Goal: Transaction & Acquisition: Download file/media

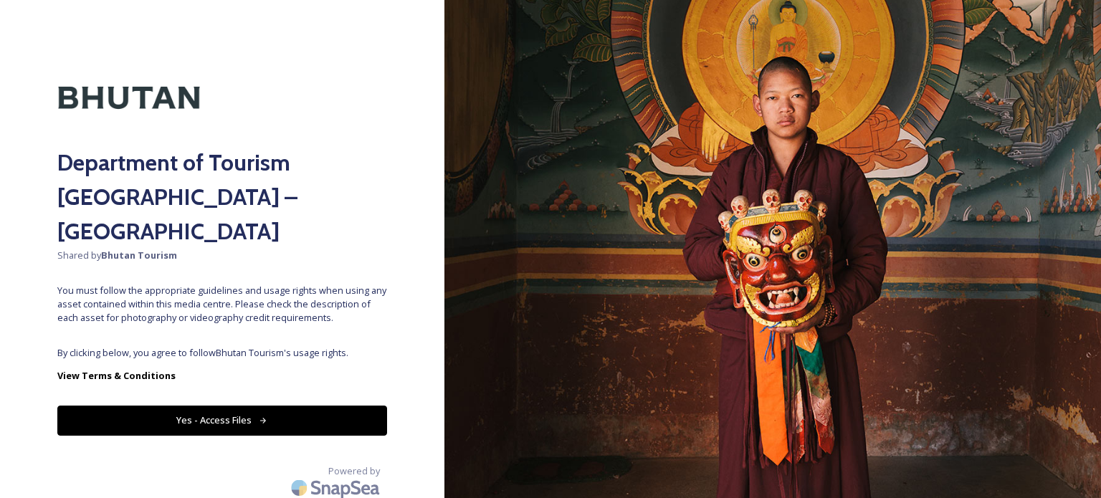
click at [218, 406] on button "Yes - Access Files" at bounding box center [222, 420] width 330 height 29
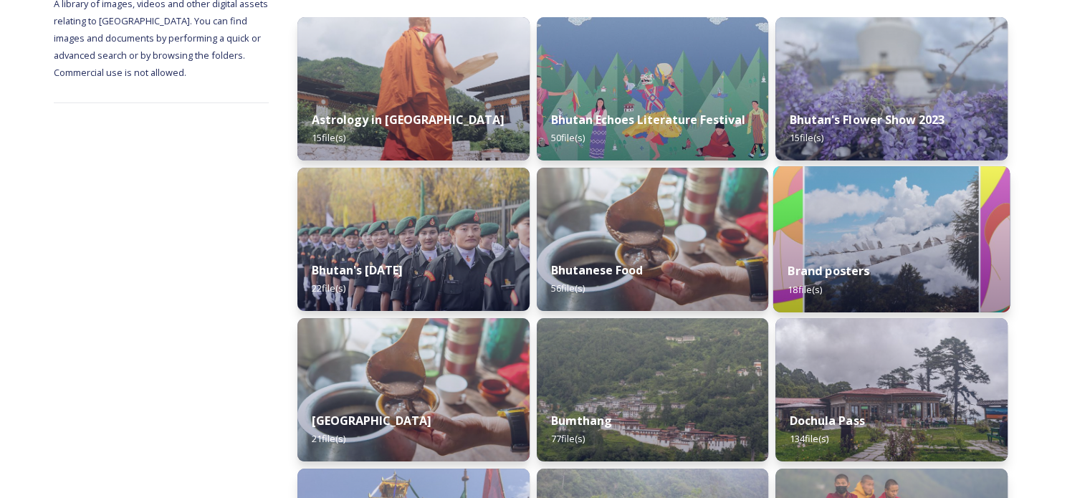
scroll to position [215, 0]
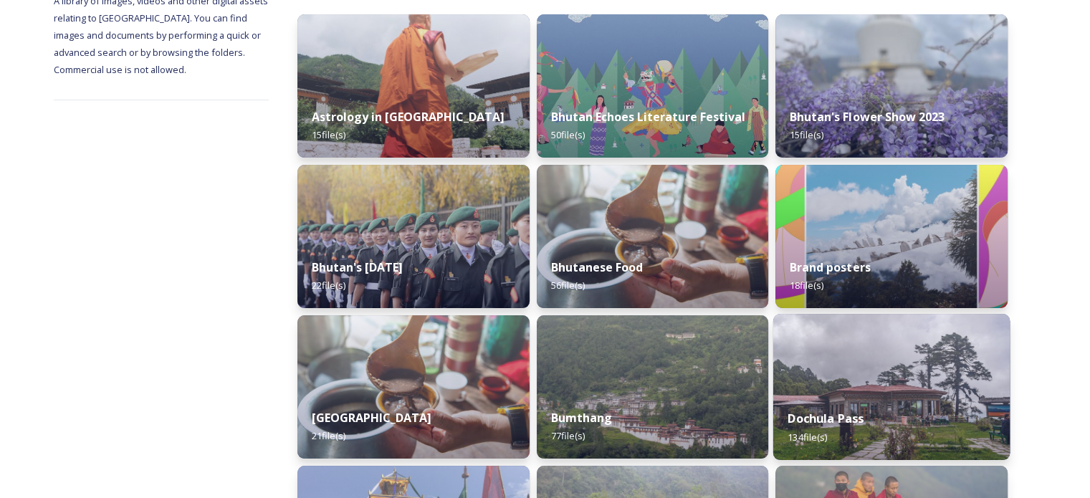
click at [890, 368] on img at bounding box center [891, 387] width 236 height 146
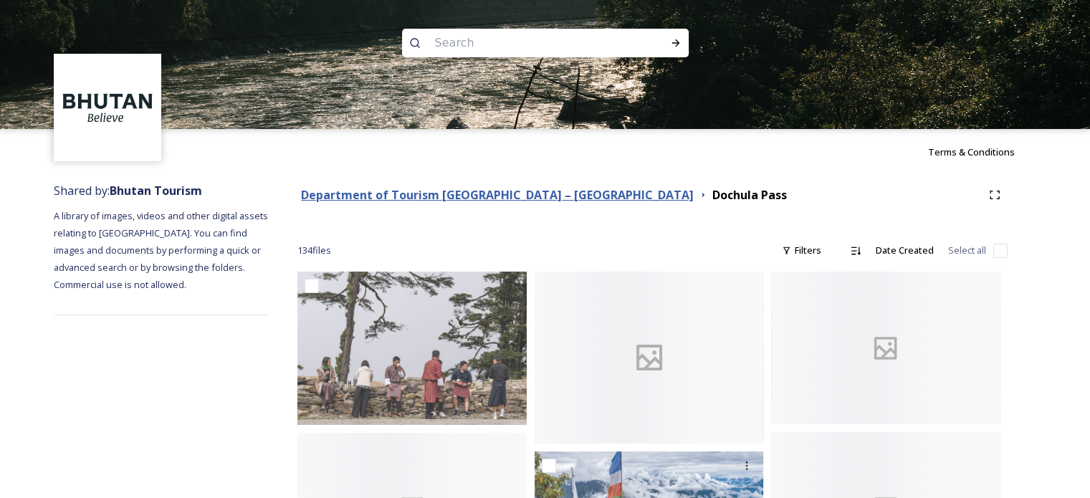
click at [471, 193] on strong "Department of Tourism [GEOGRAPHIC_DATA] – [GEOGRAPHIC_DATA]" at bounding box center [497, 195] width 393 height 16
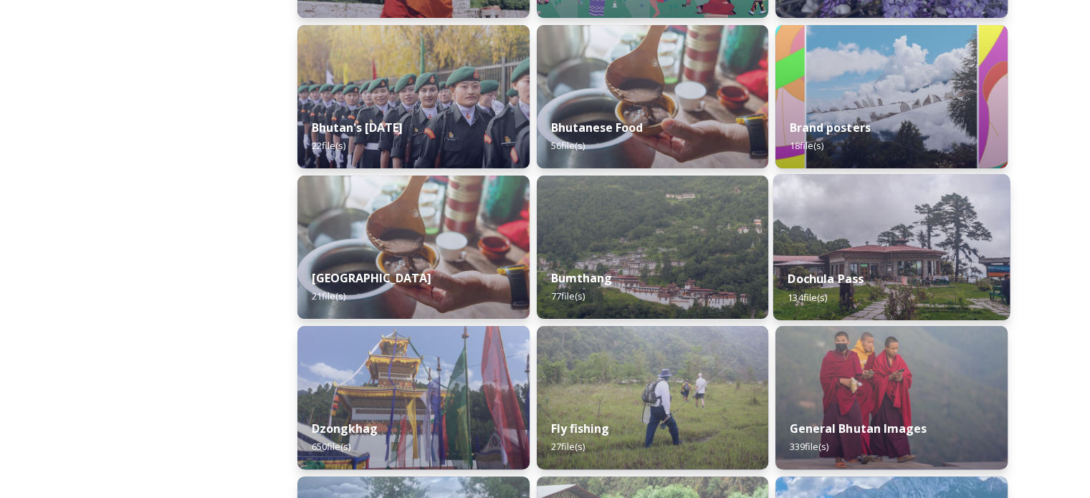
scroll to position [358, 0]
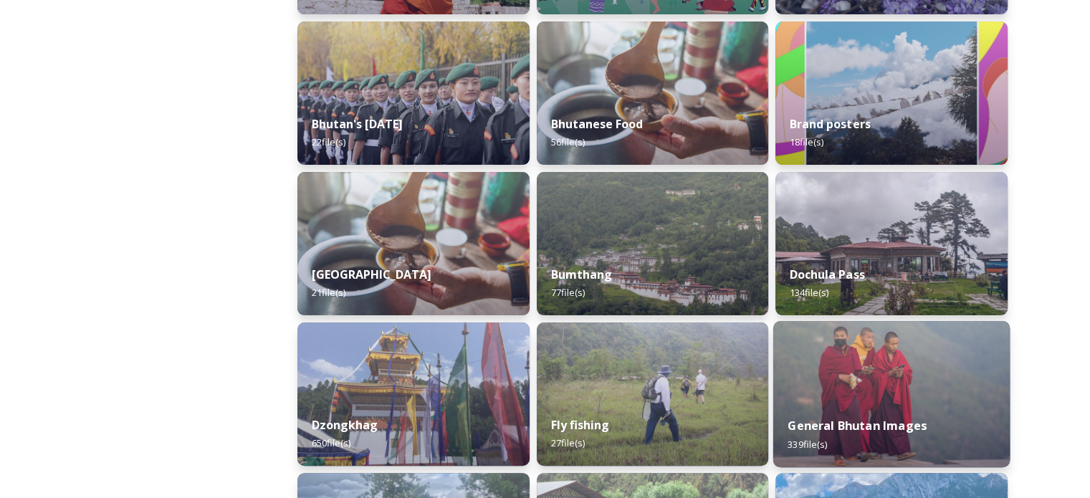
click at [902, 365] on img at bounding box center [891, 394] width 236 height 146
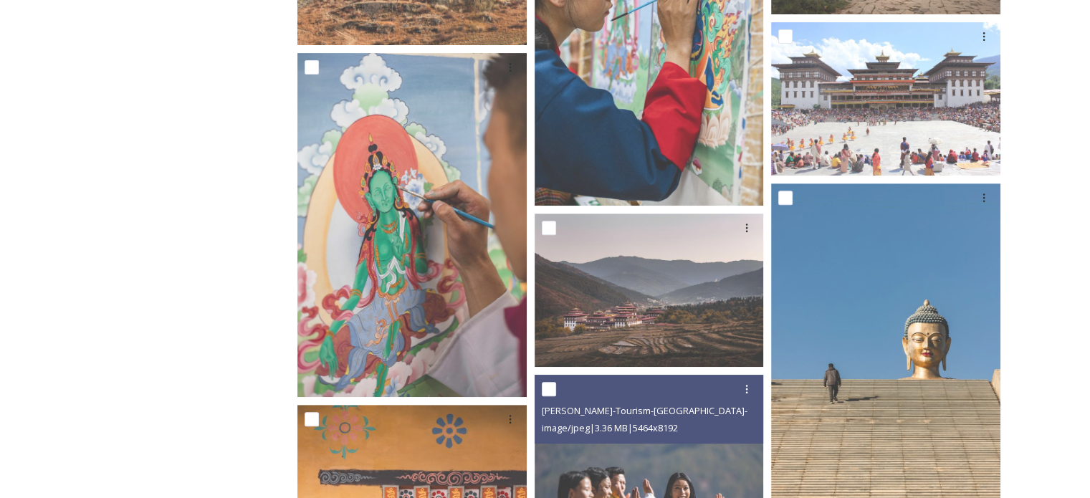
scroll to position [645, 0]
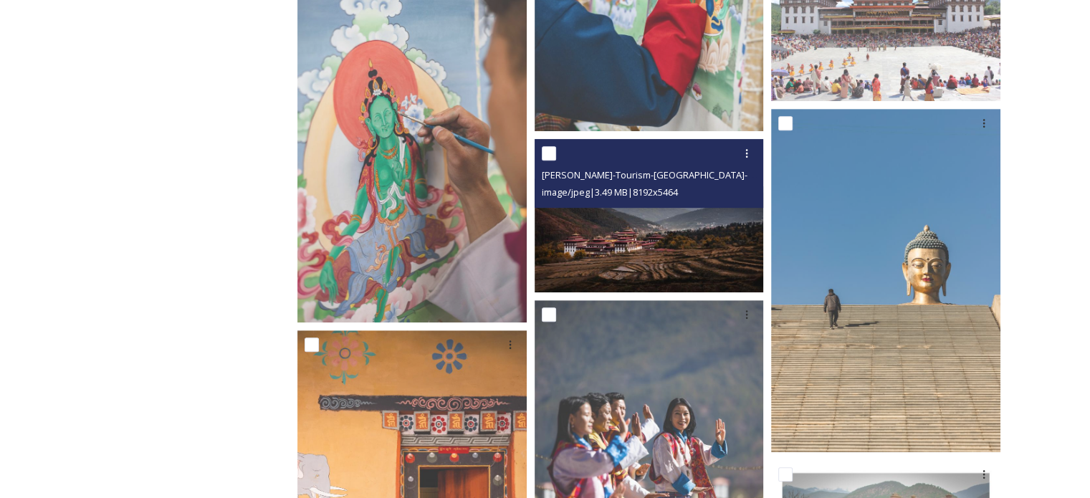
click at [647, 226] on img at bounding box center [649, 215] width 229 height 153
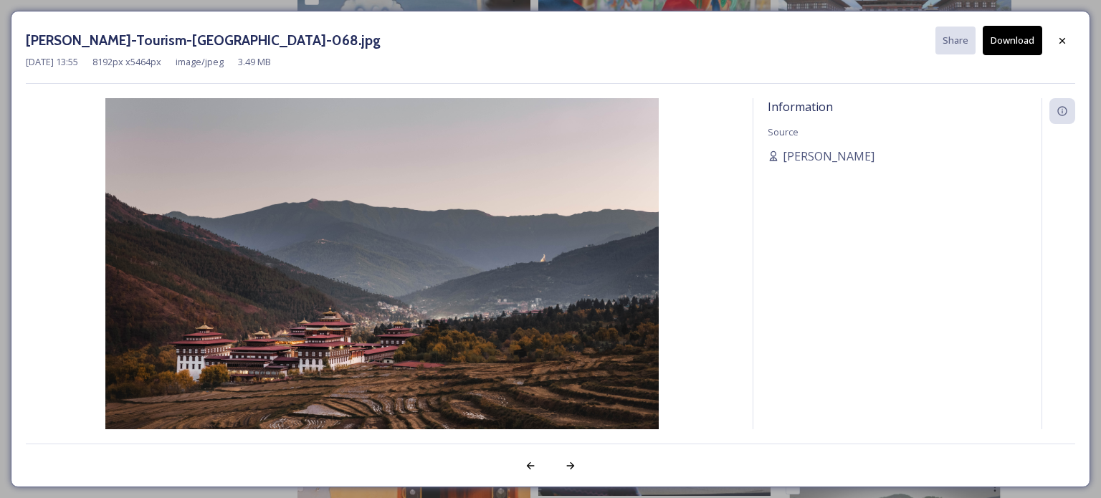
click at [1003, 49] on button "Download" at bounding box center [1011, 40] width 59 height 29
click at [701, 70] on div "[PERSON_NAME]-Tourism-[GEOGRAPHIC_DATA]-068.jpg Share Download [DATE] 13:55 819…" at bounding box center [550, 55] width 1049 height 58
click at [1061, 35] on icon at bounding box center [1061, 40] width 11 height 11
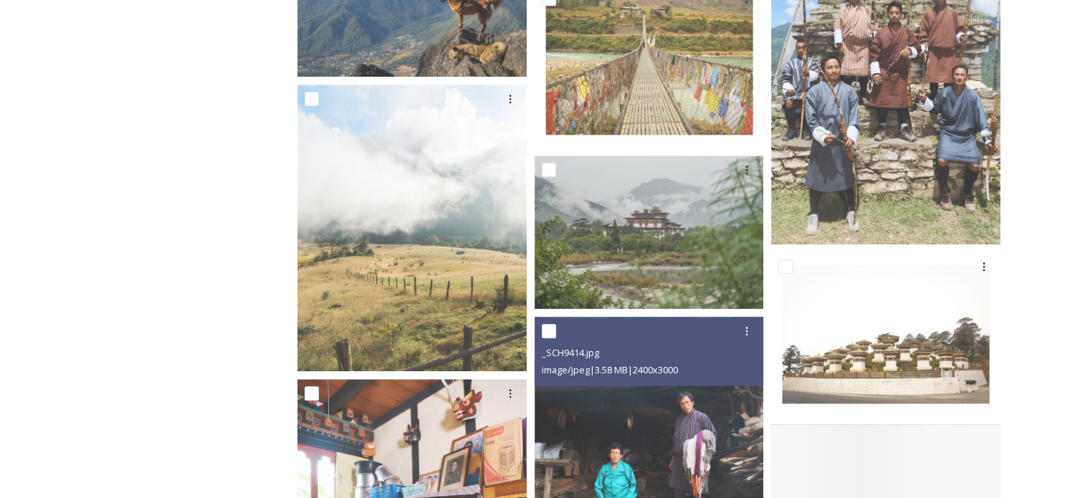
scroll to position [12539, 0]
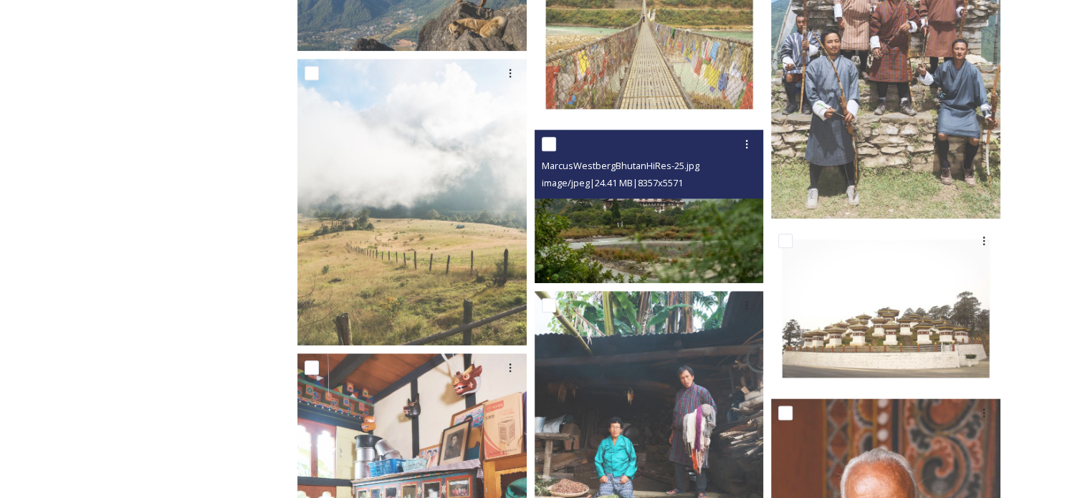
click at [664, 216] on img at bounding box center [649, 206] width 229 height 153
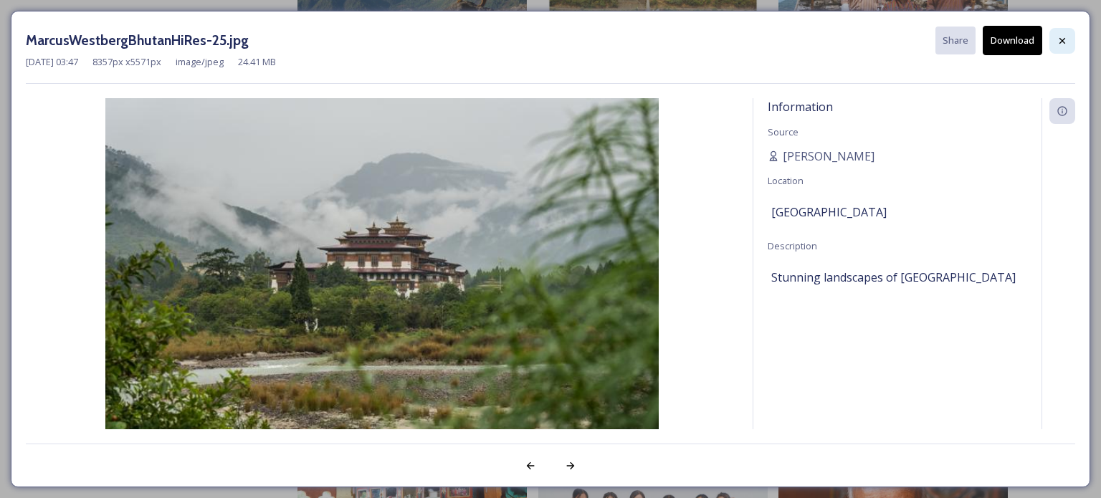
click at [1062, 41] on icon at bounding box center [1061, 40] width 11 height 11
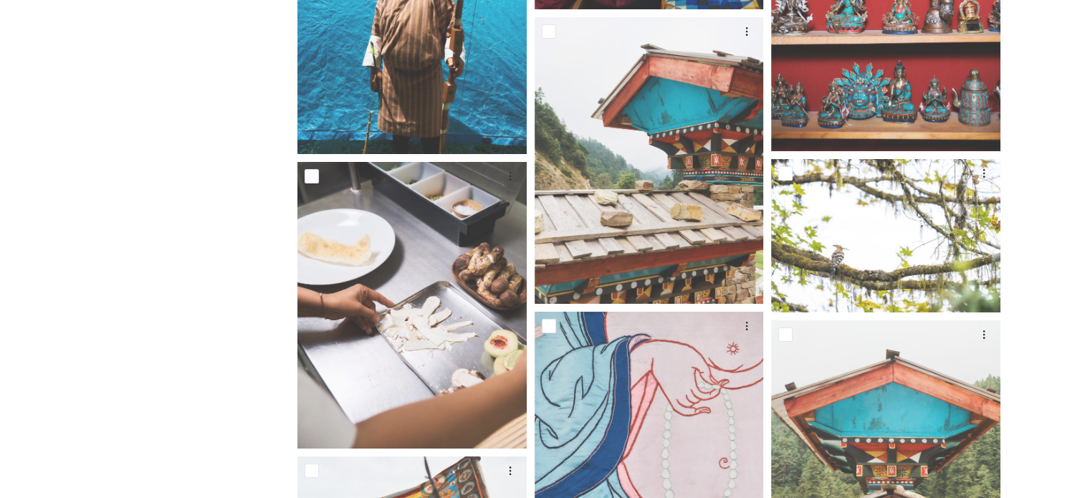
scroll to position [27013, 0]
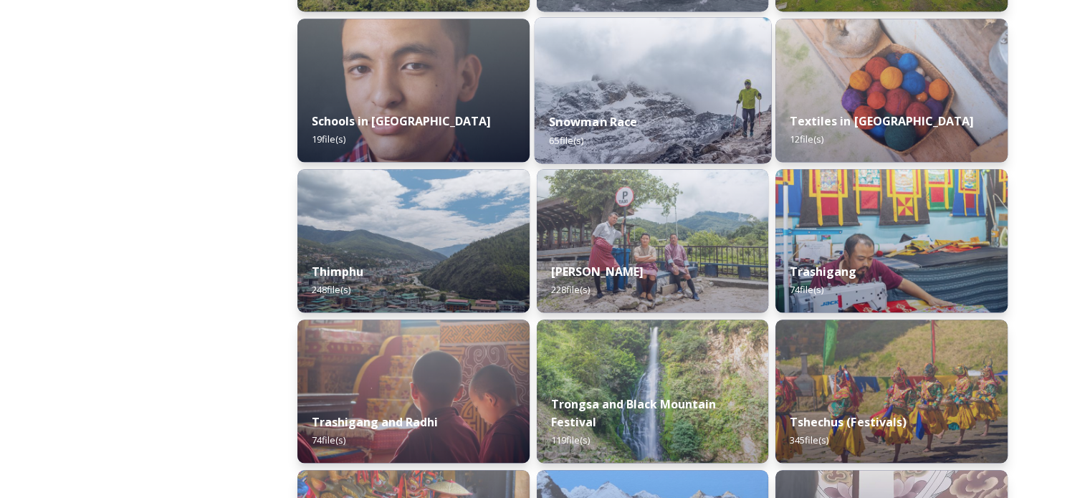
scroll to position [1576, 0]
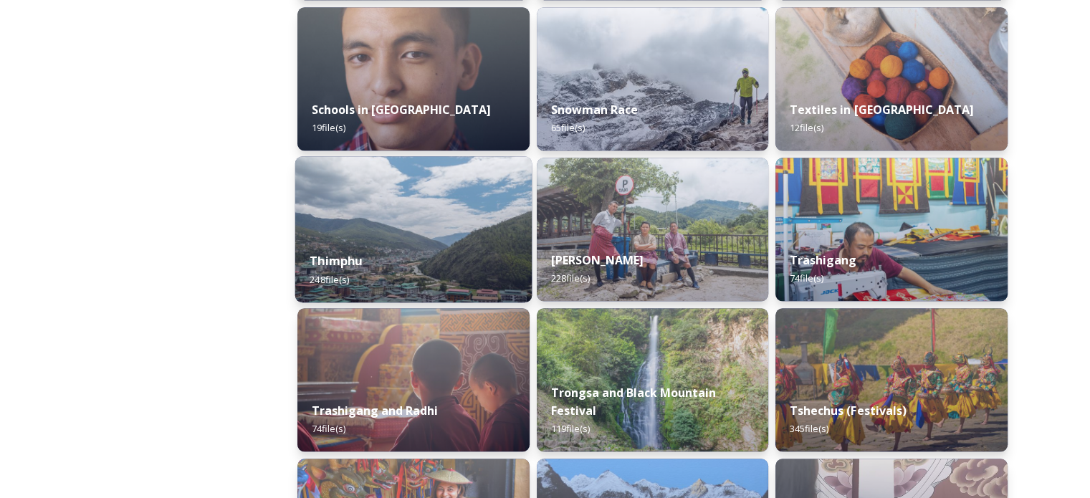
click at [439, 237] on div "Thimphu 248 file(s)" at bounding box center [413, 269] width 236 height 65
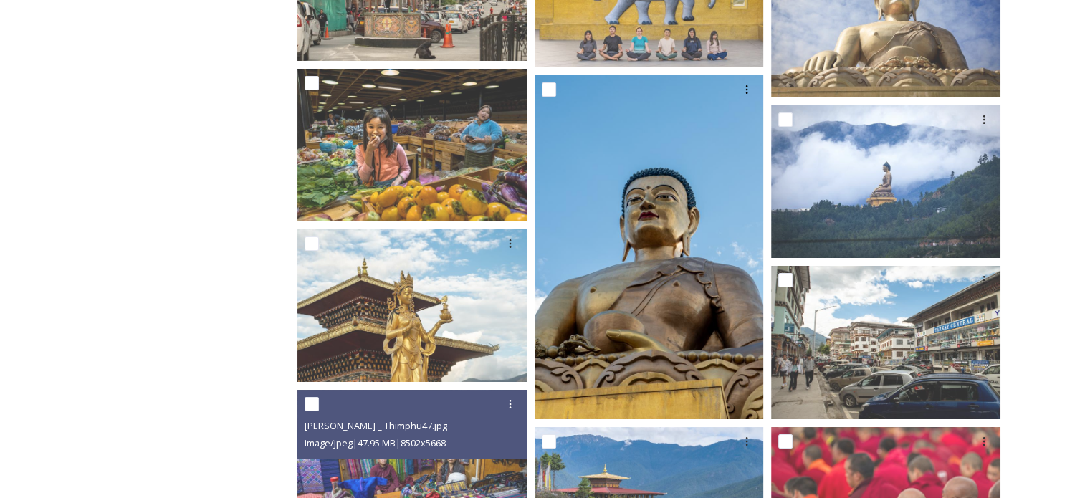
scroll to position [5231, 0]
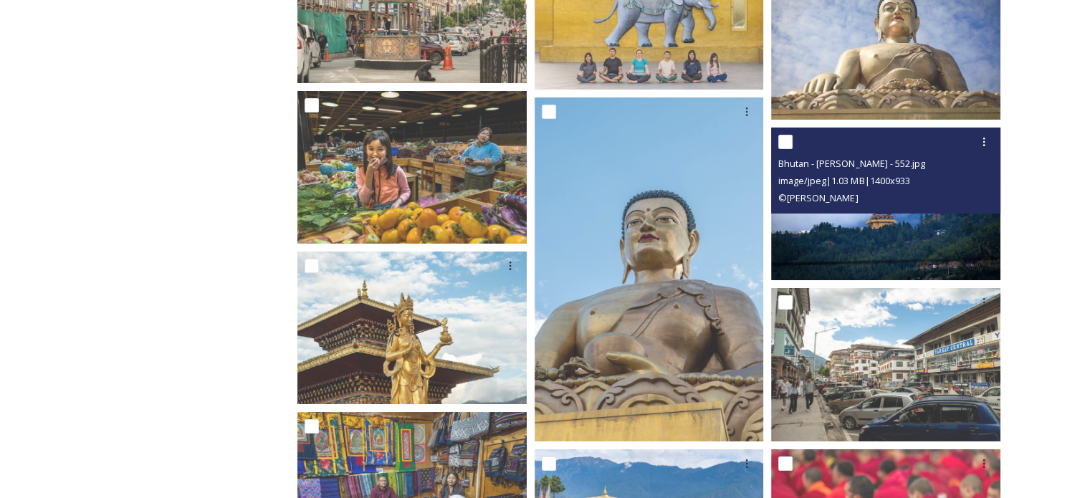
click at [854, 242] on img at bounding box center [885, 204] width 229 height 153
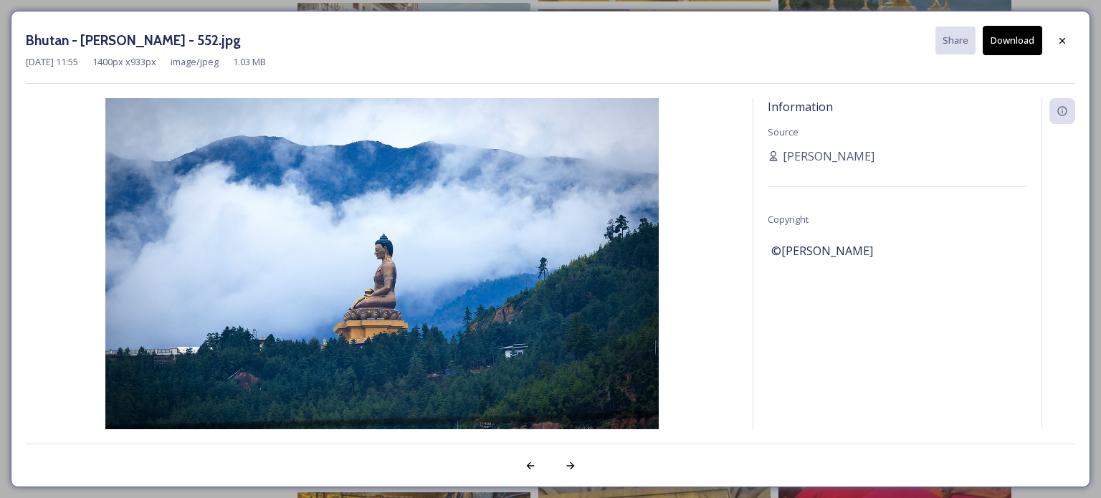
click at [1012, 37] on button "Download" at bounding box center [1011, 40] width 59 height 29
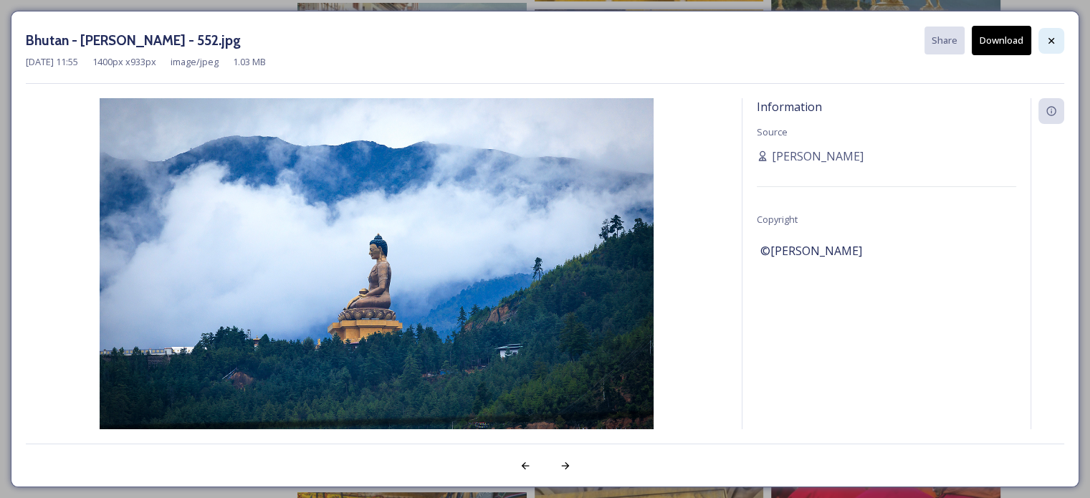
click at [1060, 37] on div at bounding box center [1051, 41] width 26 height 26
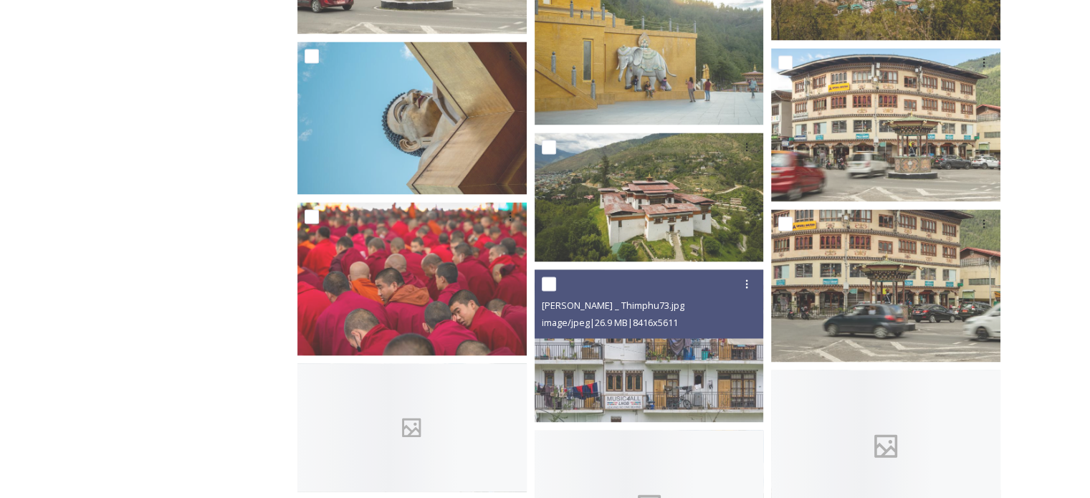
scroll to position [7882, 0]
